Goal: Check status: Check status

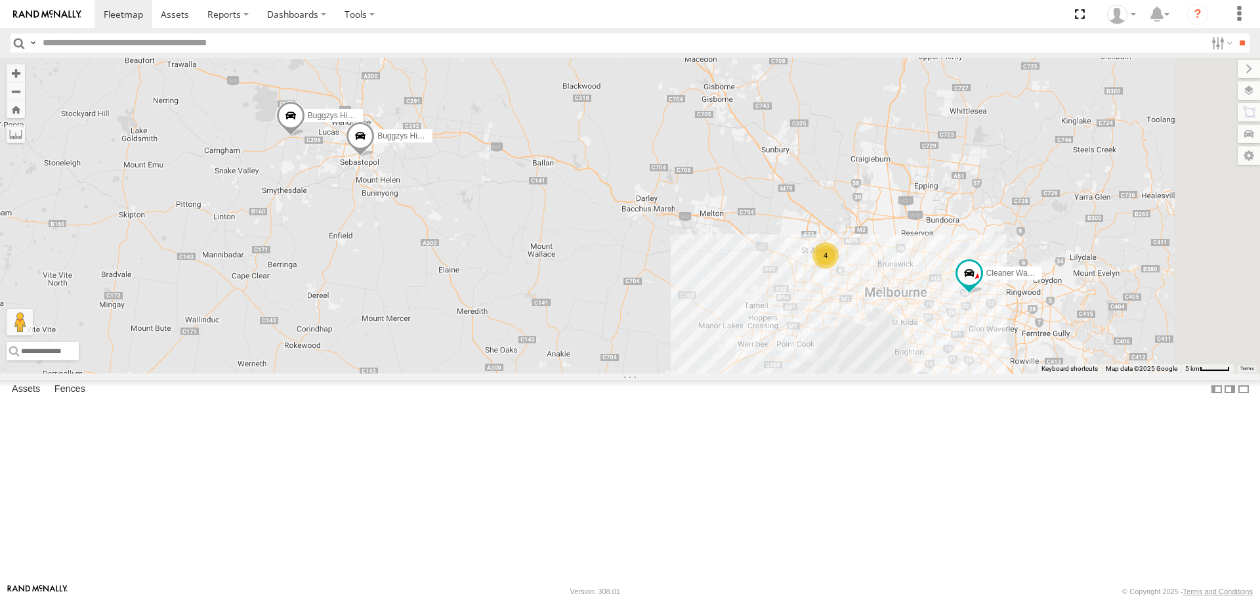
click at [375, 157] on span at bounding box center [360, 139] width 29 height 35
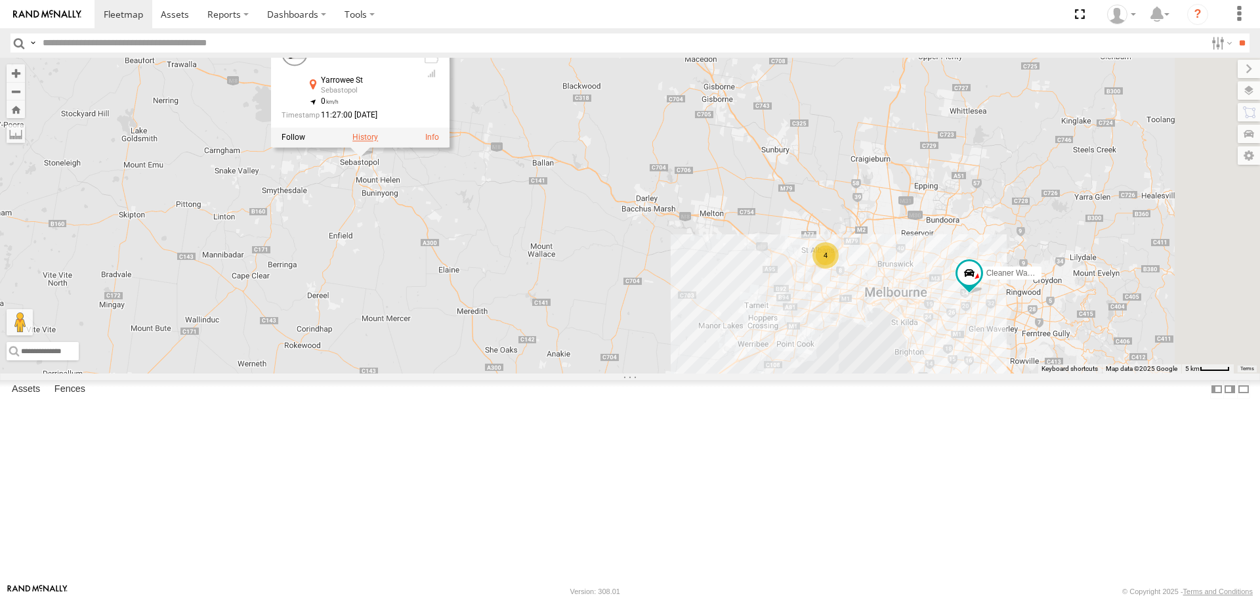
click at [378, 142] on label at bounding box center [365, 137] width 26 height 9
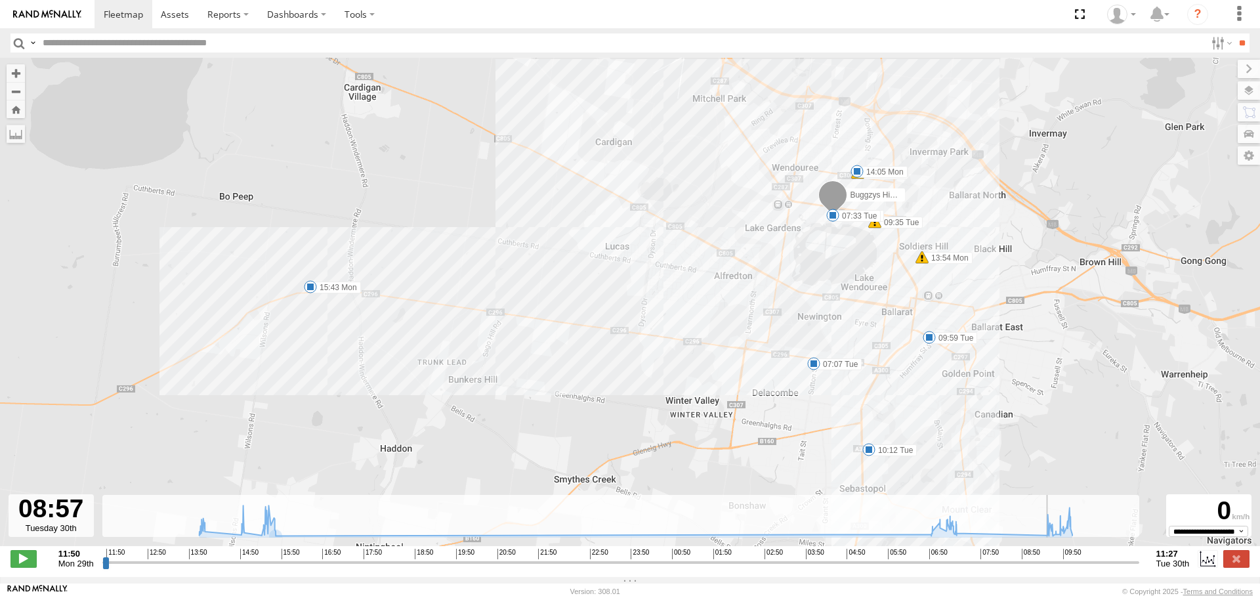
drag, startPoint x: 369, startPoint y: 565, endPoint x: 1016, endPoint y: 543, distance: 646.7
click at [1017, 556] on input "range" at bounding box center [620, 562] width 1037 height 12
click at [1015, 535] on icon at bounding box center [635, 520] width 886 height 30
drag, startPoint x: 1019, startPoint y: 571, endPoint x: 1081, endPoint y: 562, distance: 62.9
click at [1081, 562] on input "range" at bounding box center [620, 562] width 1037 height 12
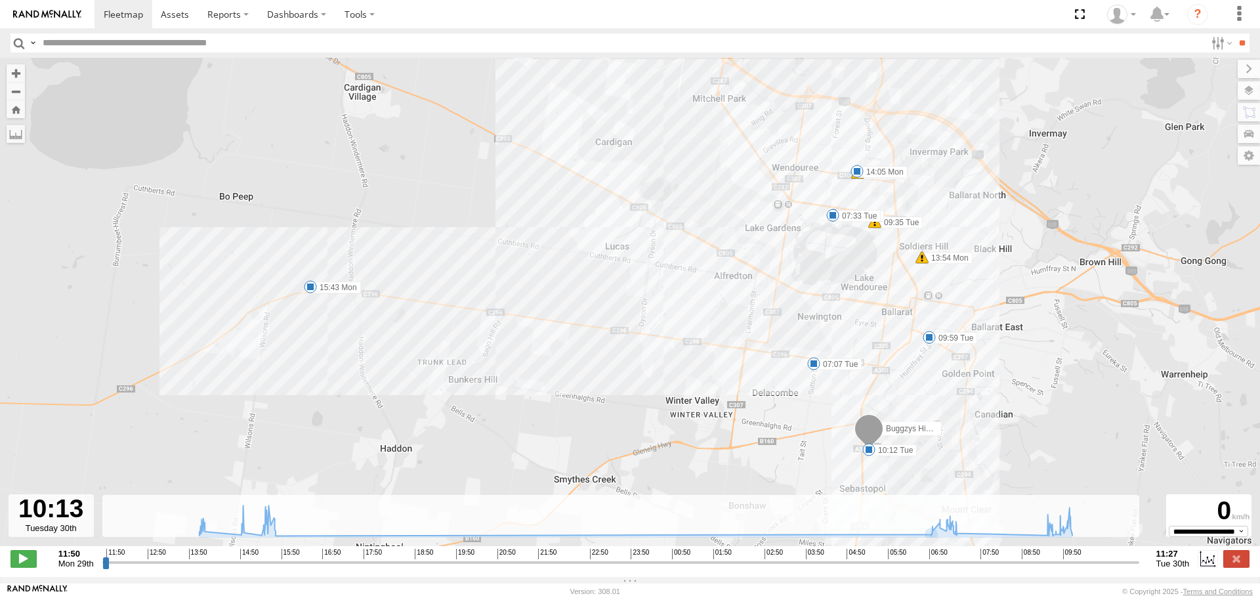
click at [866, 456] on span at bounding box center [868, 449] width 13 height 13
drag, startPoint x: 1080, startPoint y: 569, endPoint x: 1073, endPoint y: 567, distance: 7.5
type input "**********"
click at [1073, 567] on input "range" at bounding box center [620, 562] width 1037 height 12
click at [153, 17] on link at bounding box center [175, 14] width 47 height 28
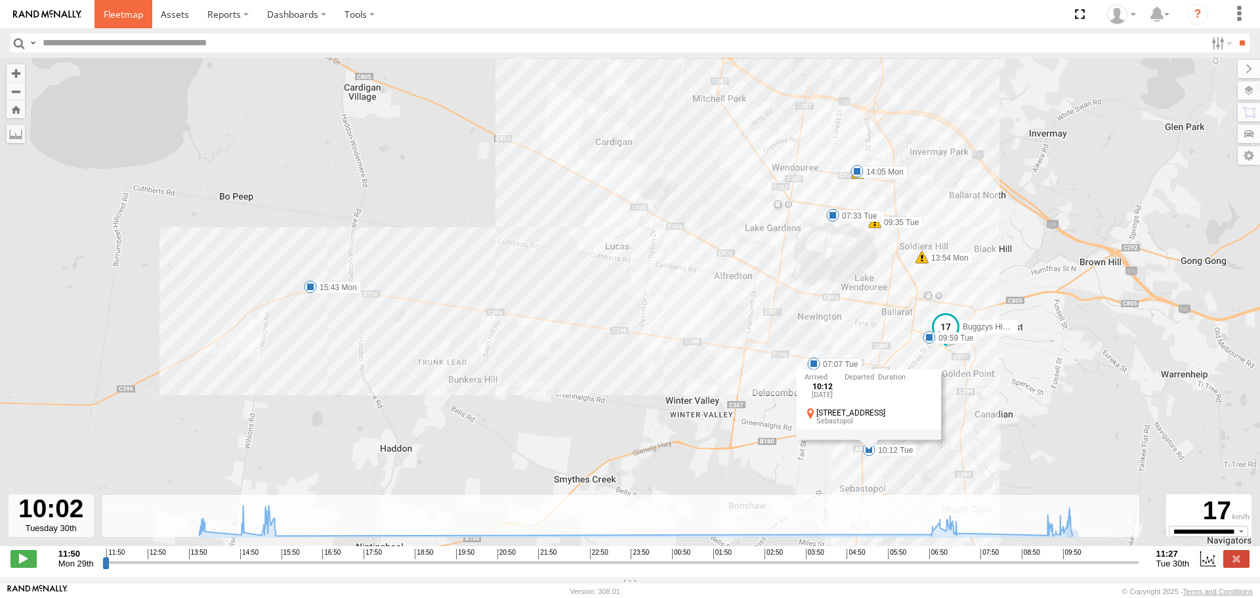
click at [119, 11] on span at bounding box center [123, 14] width 39 height 12
